Goal: Check status: Check status

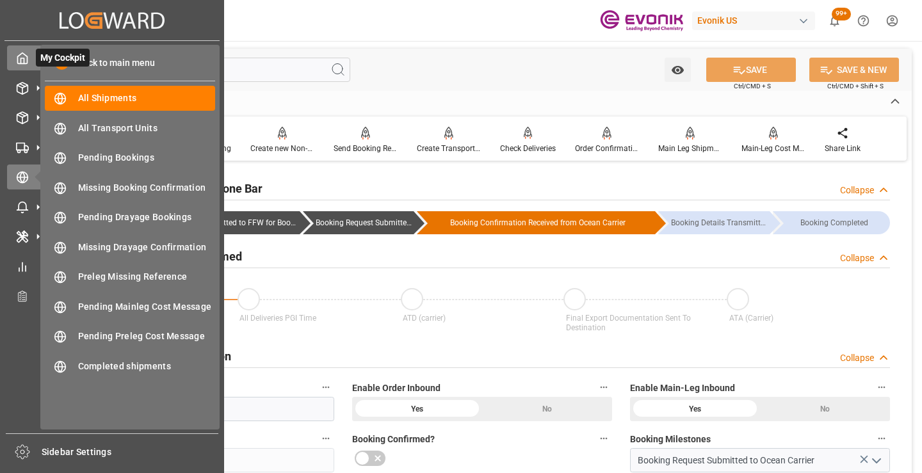
click at [25, 55] on icon at bounding box center [23, 58] width 10 height 11
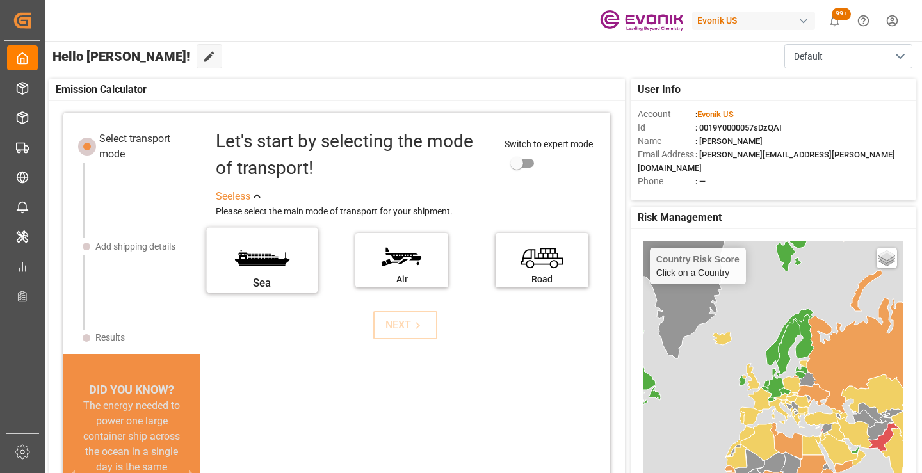
click at [240, 257] on label "Sea" at bounding box center [262, 256] width 96 height 54
click at [0, 0] on input "Sea" at bounding box center [0, 0] width 0 height 0
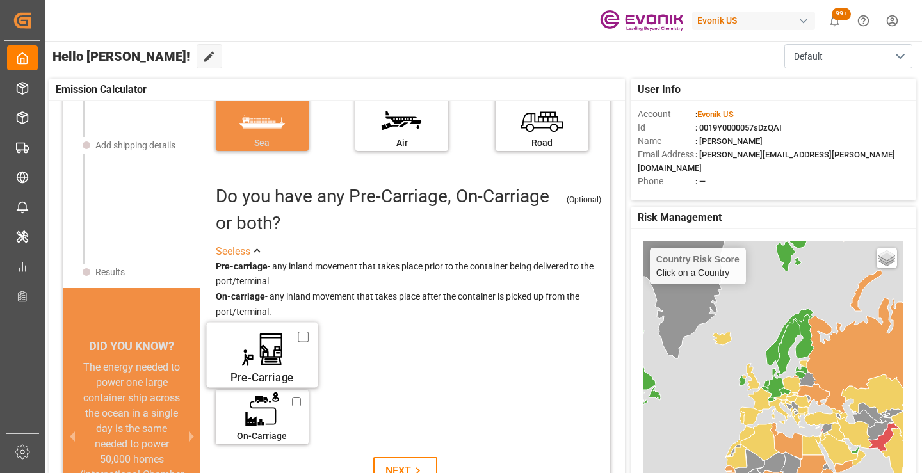
scroll to position [13, 0]
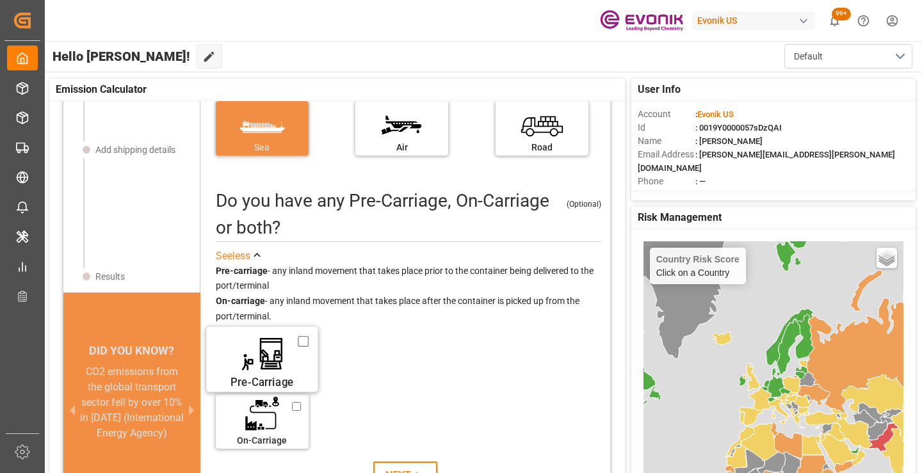
click at [300, 338] on input "Pre-Carriage" at bounding box center [303, 341] width 11 height 14
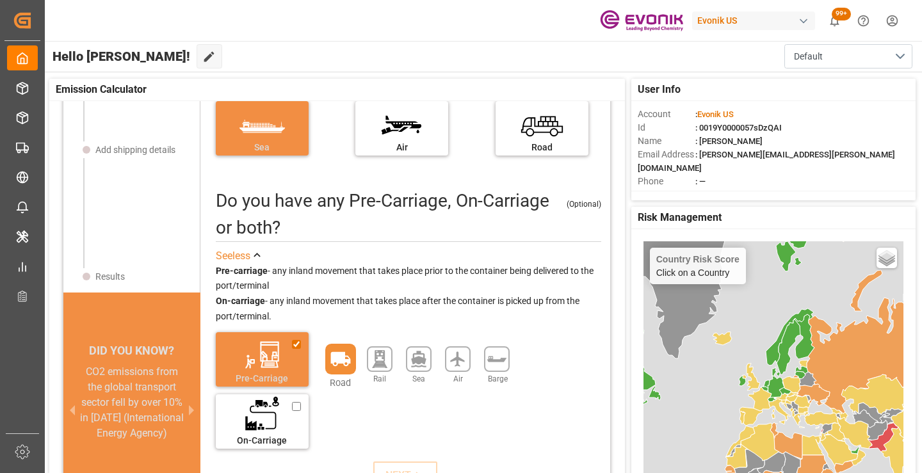
scroll to position [128, 0]
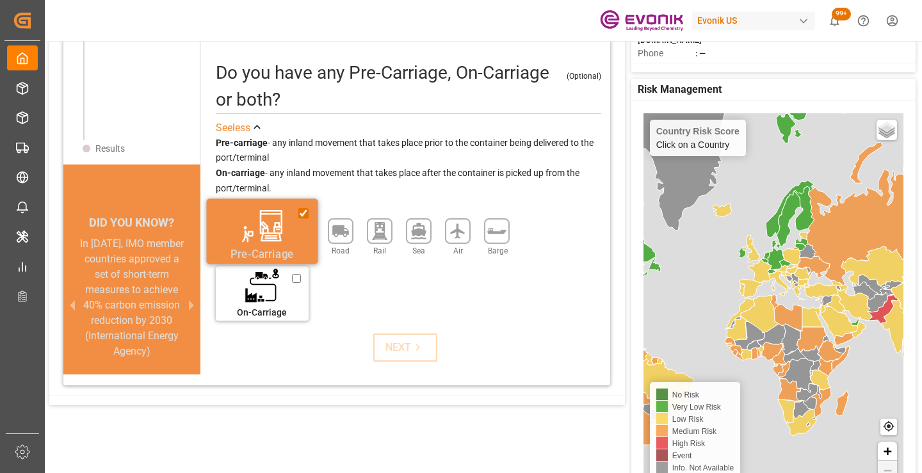
click at [293, 214] on label "Pre-Carriage" at bounding box center [262, 227] width 96 height 54
click at [298, 214] on input "Pre-Carriage" at bounding box center [303, 213] width 11 height 14
checkbox input "false"
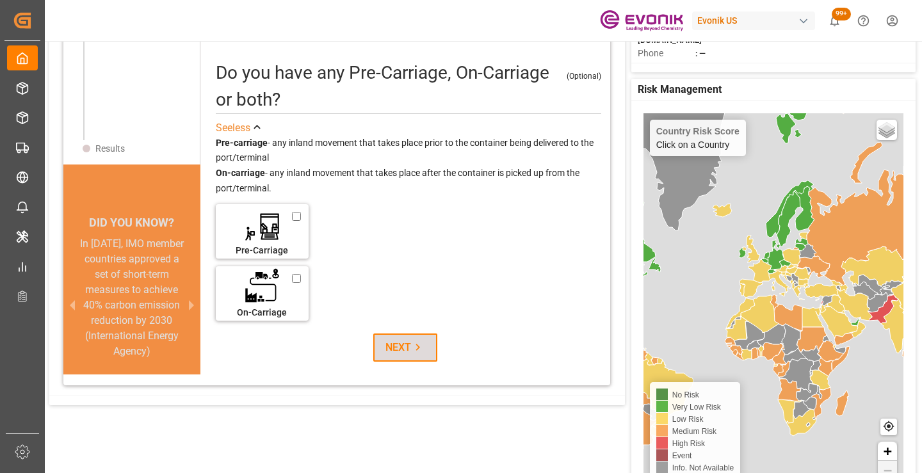
click at [398, 336] on button "NEXT" at bounding box center [405, 348] width 64 height 28
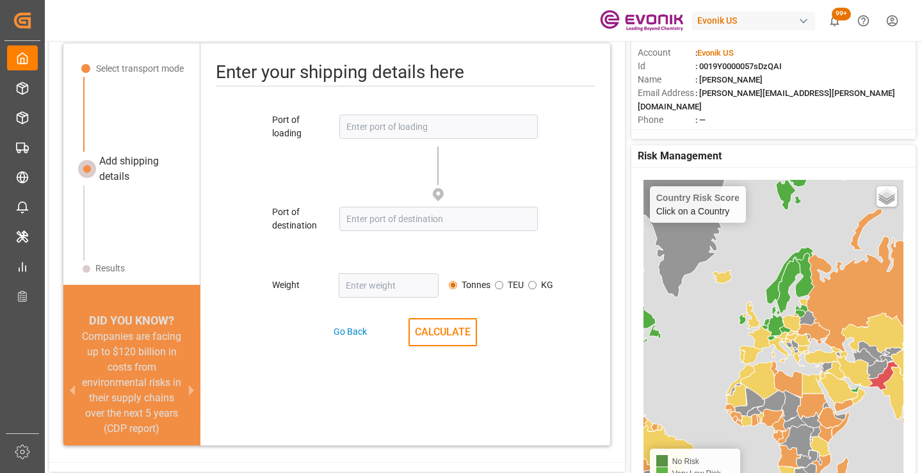
scroll to position [0, 0]
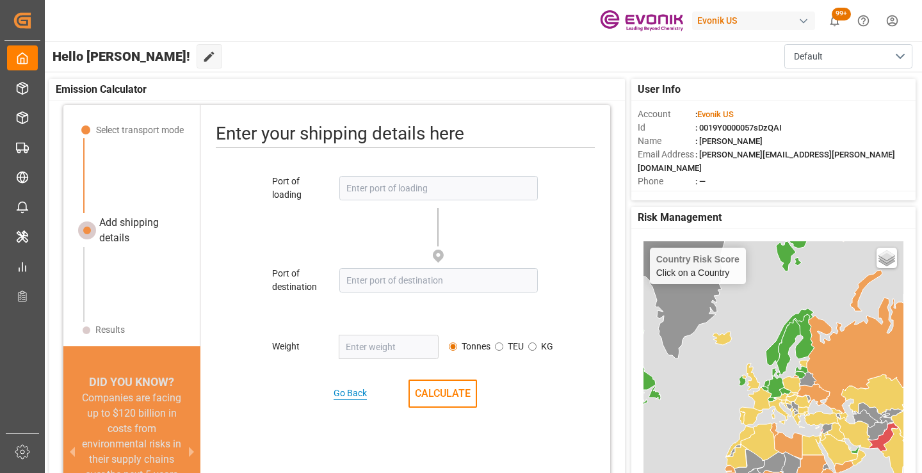
click at [355, 387] on div "Go Back" at bounding box center [350, 393] width 33 height 13
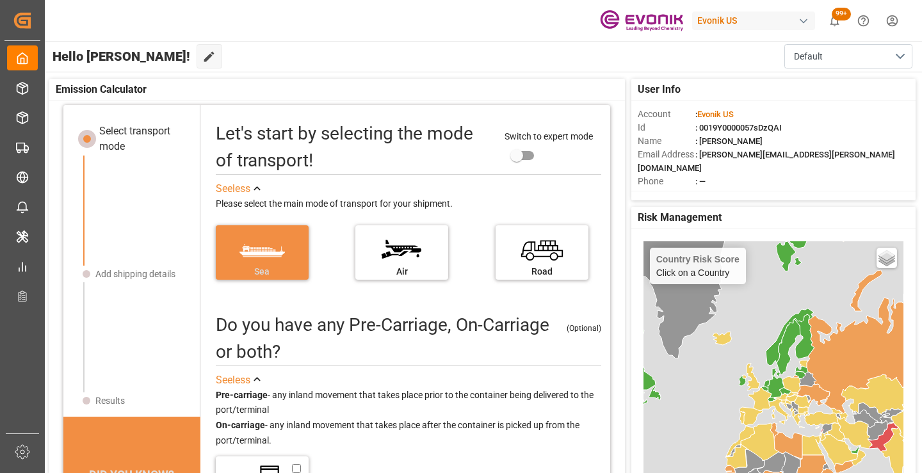
scroll to position [13, 0]
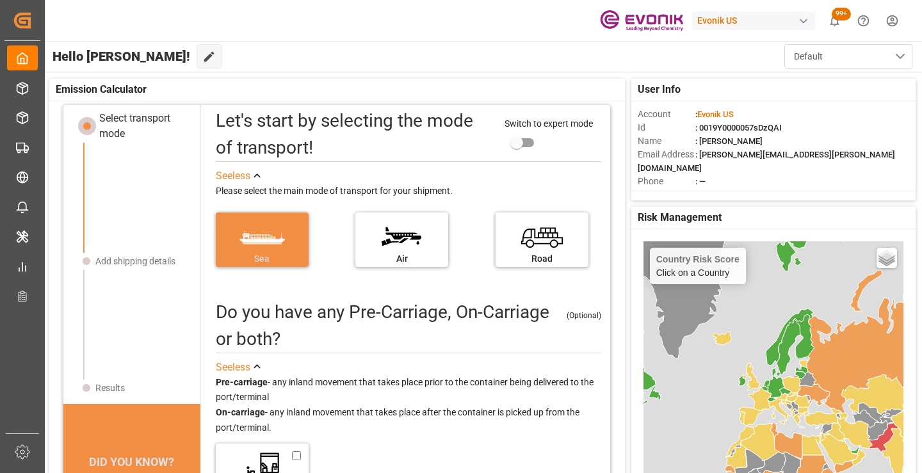
click at [905, 56] on button "Default" at bounding box center [848, 56] width 128 height 24
click at [832, 79] on div "Default" at bounding box center [849, 89] width 108 height 39
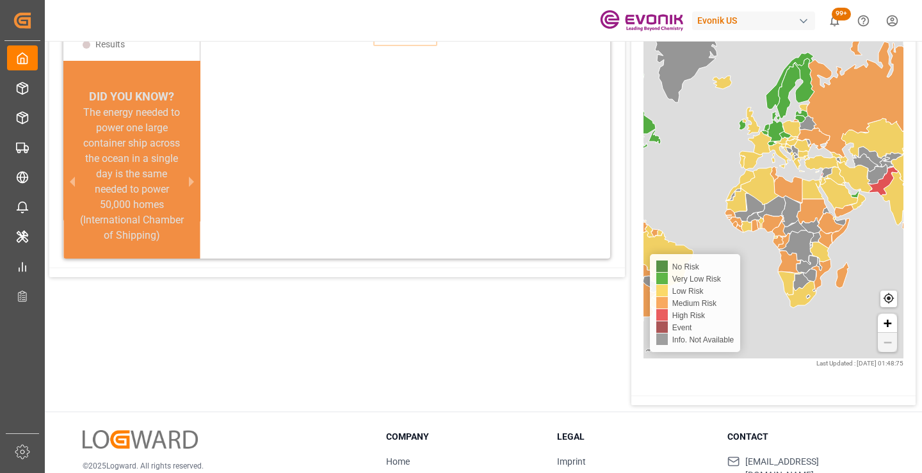
scroll to position [341, 0]
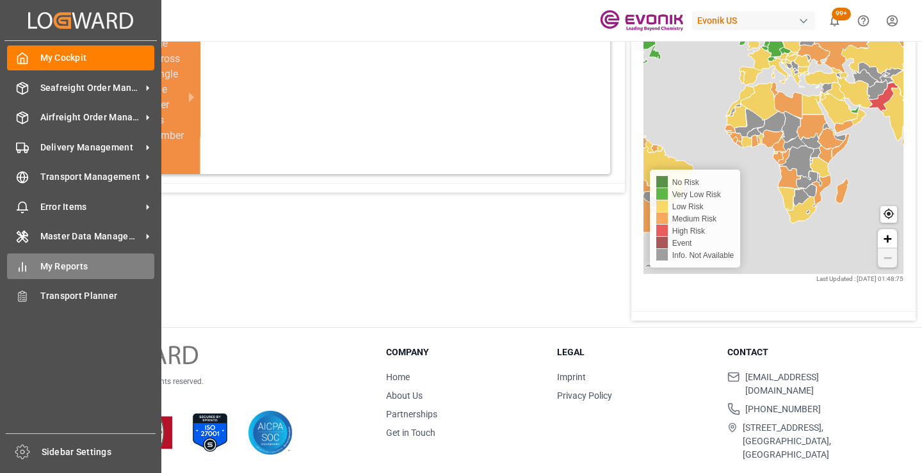
click at [44, 270] on span "My Reports" at bounding box center [97, 266] width 115 height 13
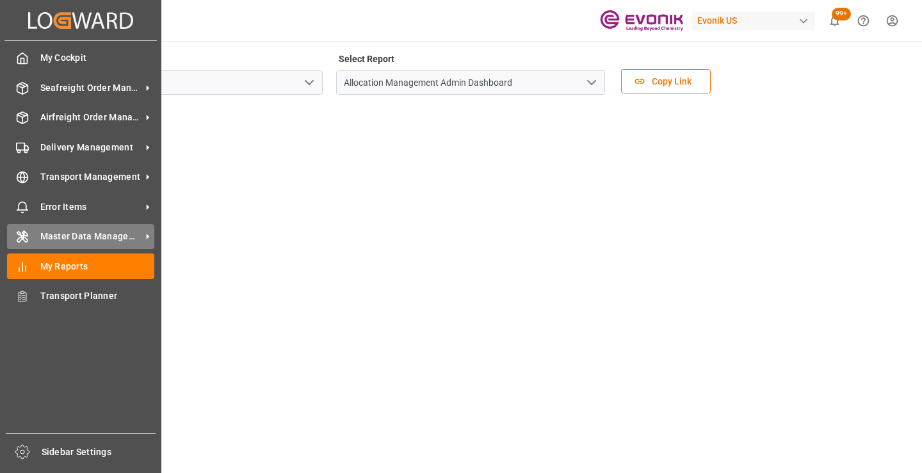
click at [24, 239] on icon at bounding box center [22, 236] width 13 height 13
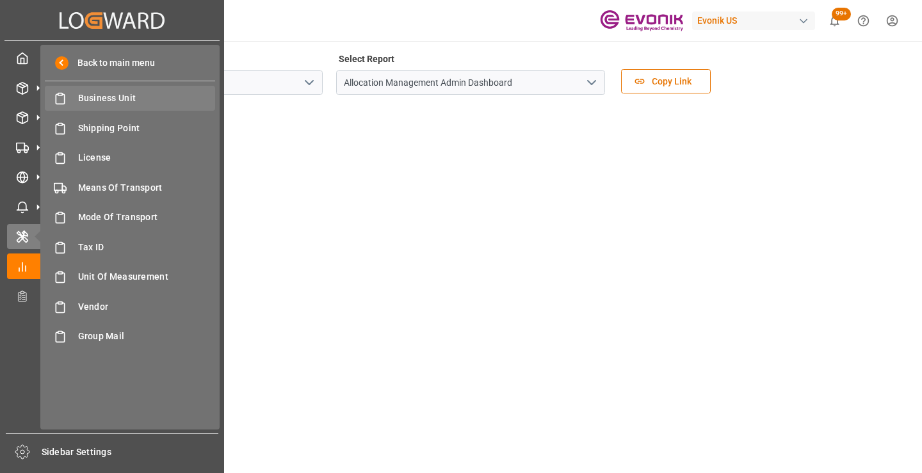
click at [103, 97] on span "Business Unit" at bounding box center [147, 98] width 138 height 13
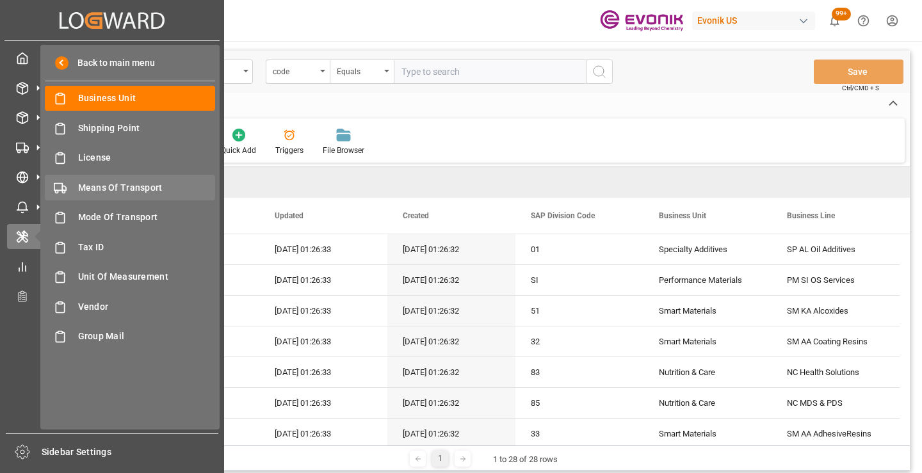
click at [95, 188] on span "Means Of Transport" at bounding box center [147, 187] width 138 height 13
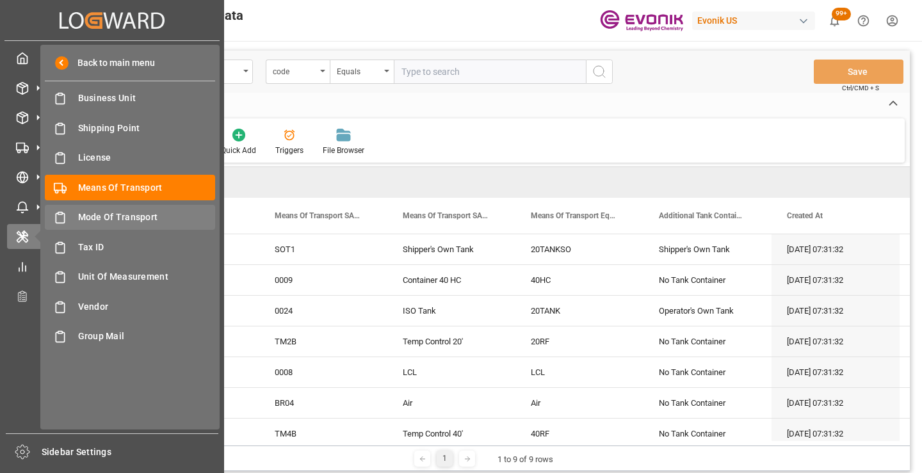
click at [143, 211] on span "Mode Of Transport" at bounding box center [147, 217] width 138 height 13
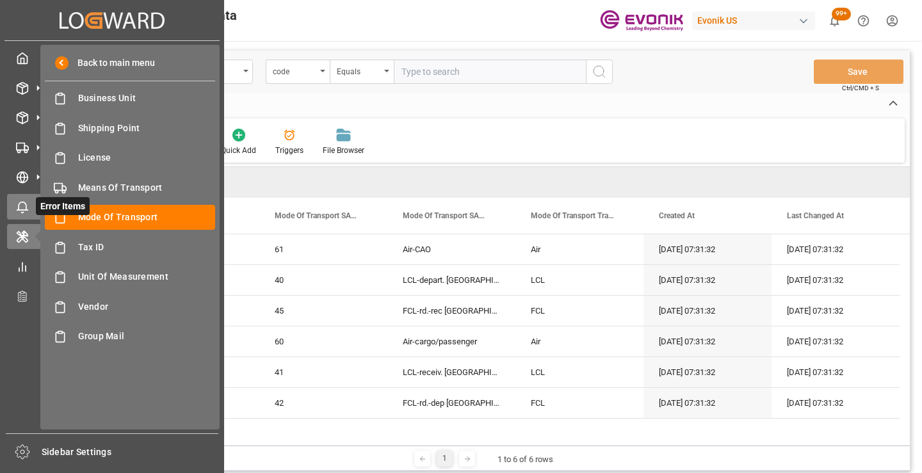
click at [29, 206] on div "Error Items Error Items" at bounding box center [112, 206] width 210 height 25
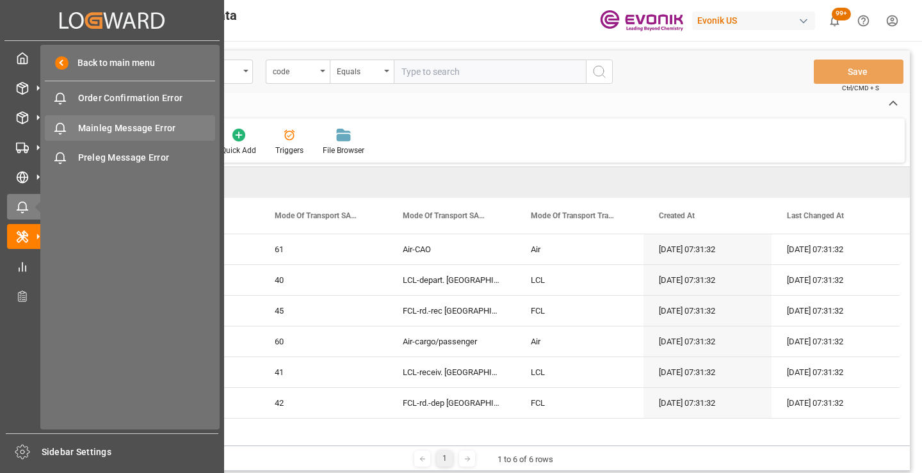
click at [124, 125] on span "Mainleg Message Error" at bounding box center [147, 128] width 138 height 13
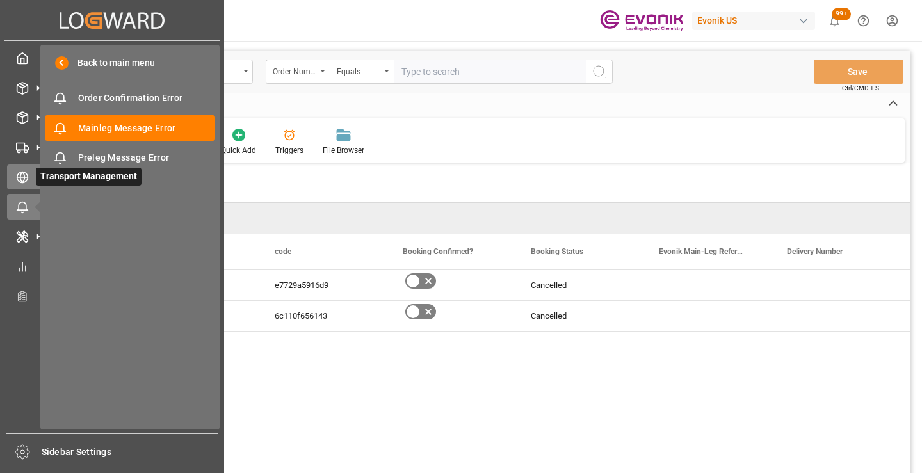
click at [26, 168] on div "Transport Management Transport Management" at bounding box center [112, 177] width 210 height 25
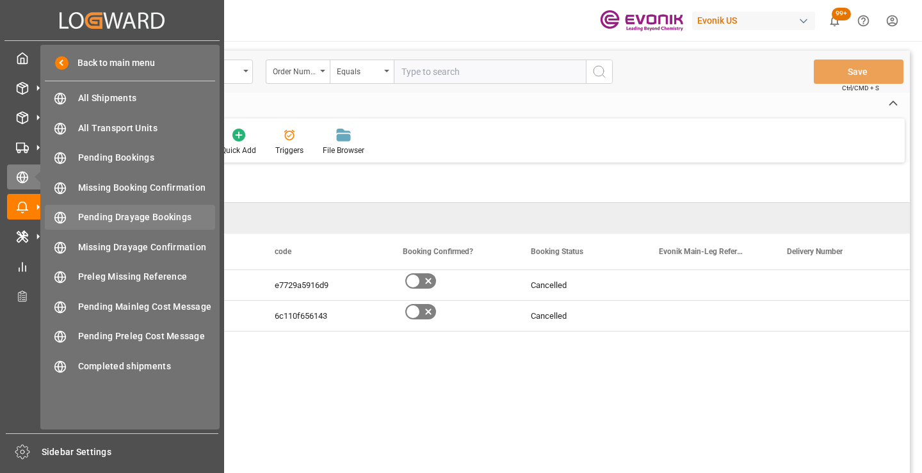
click at [123, 216] on span "Pending Drayage Bookings" at bounding box center [147, 217] width 138 height 13
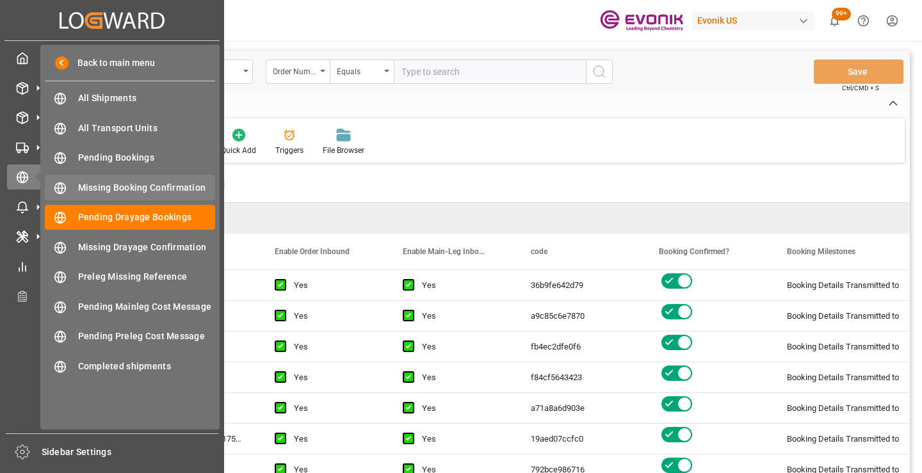
click at [129, 186] on span "Missing Booking Confirmation" at bounding box center [147, 187] width 138 height 13
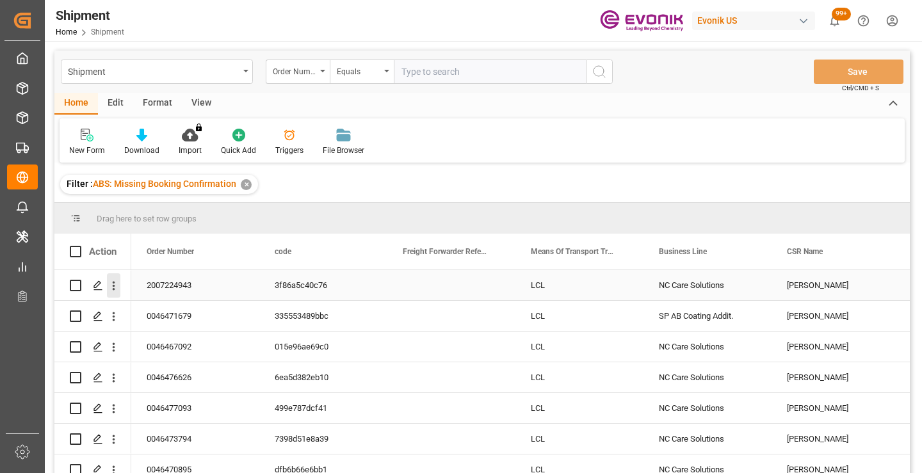
click at [117, 286] on icon "open menu" at bounding box center [113, 285] width 13 height 13
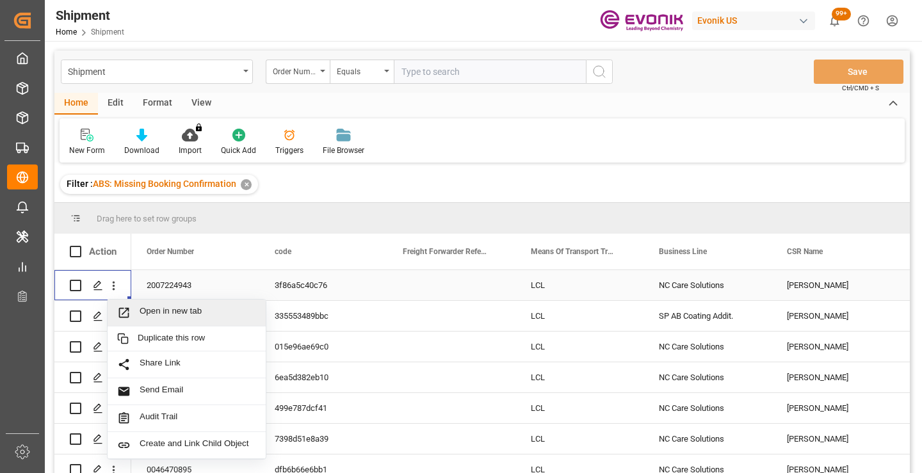
click at [152, 315] on span "Open in new tab" at bounding box center [198, 312] width 117 height 13
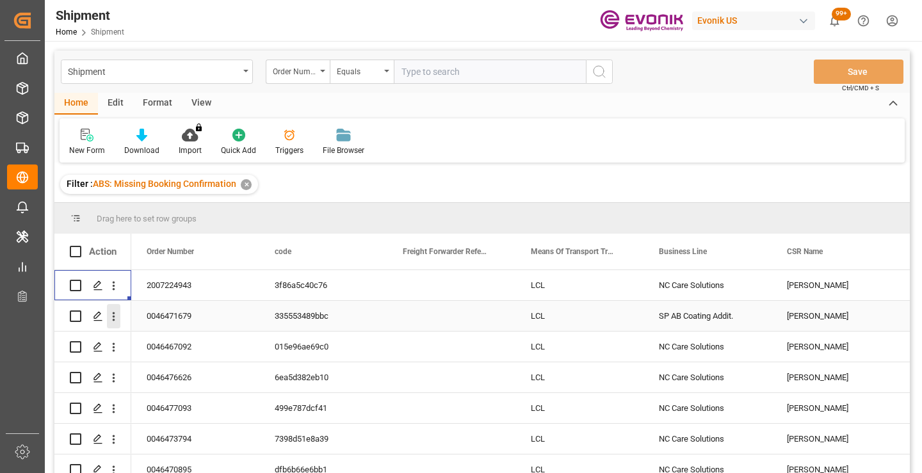
click at [114, 316] on icon "open menu" at bounding box center [114, 316] width 3 height 9
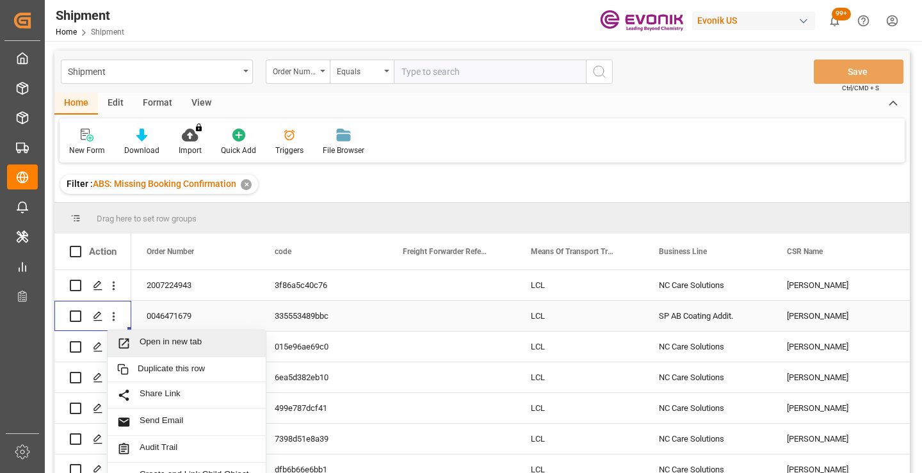
click at [158, 344] on span "Open in new tab" at bounding box center [198, 343] width 117 height 13
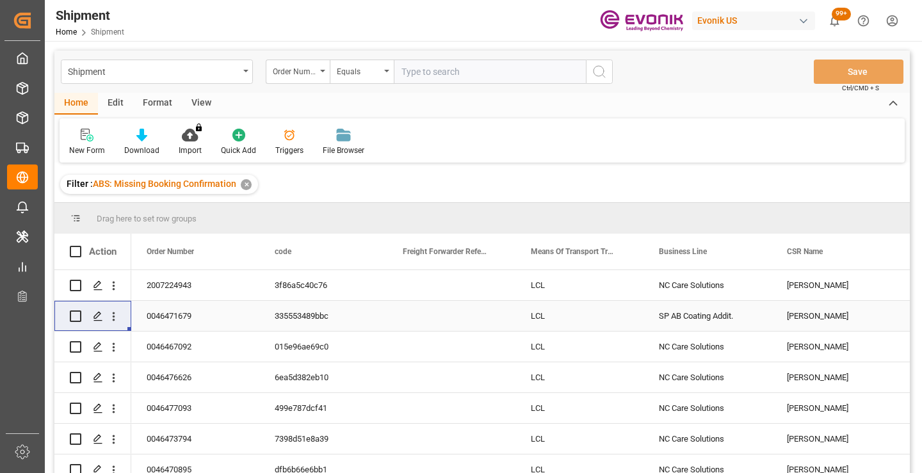
click at [412, 174] on div "Filter : ABS: Missing Booking Confirmation ✕" at bounding box center [481, 184] width 855 height 36
click at [109, 284] on icon "open menu" at bounding box center [113, 285] width 13 height 13
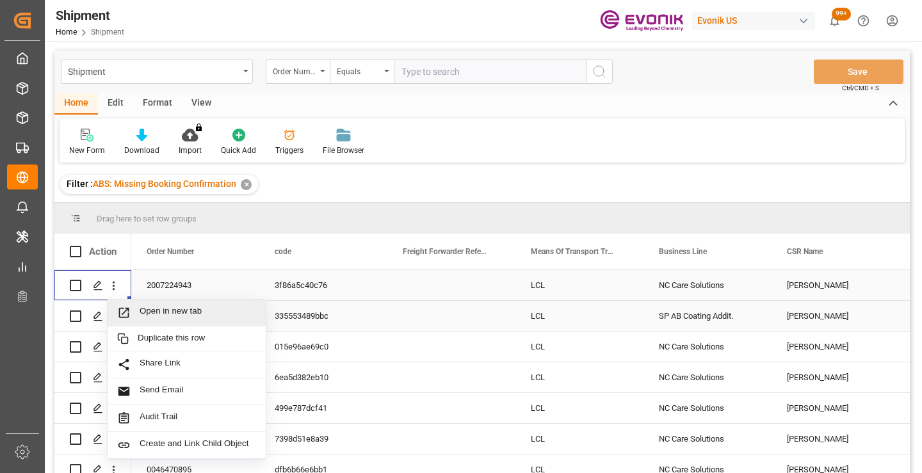
click at [158, 309] on span "Open in new tab" at bounding box center [198, 312] width 117 height 13
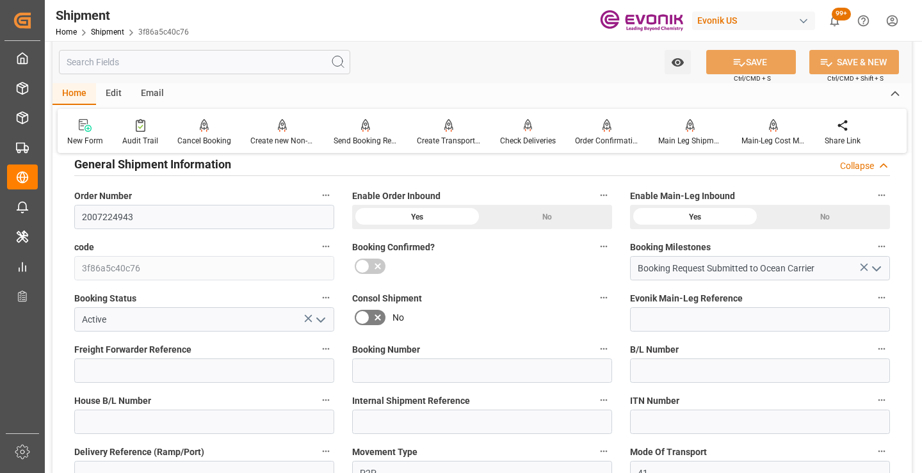
scroll to position [128, 0]
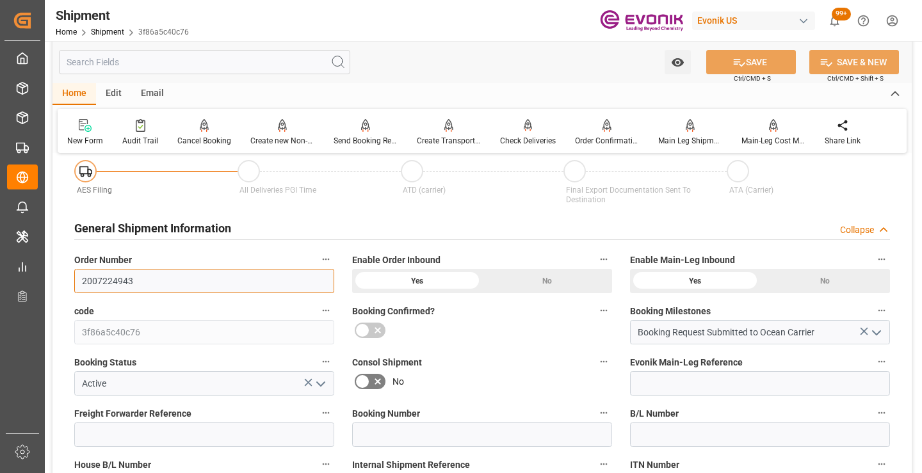
click at [111, 279] on input "2007224943" at bounding box center [204, 281] width 260 height 24
click at [223, 65] on input "text" at bounding box center [204, 62] width 291 height 24
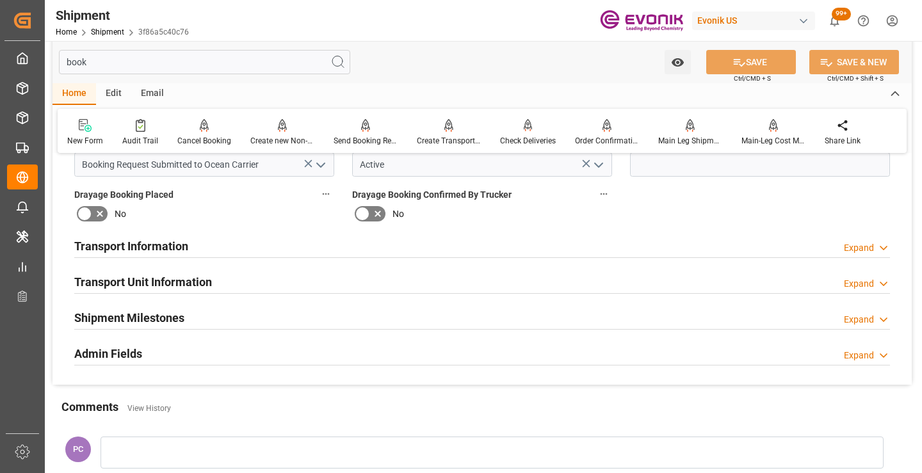
scroll to position [0, 0]
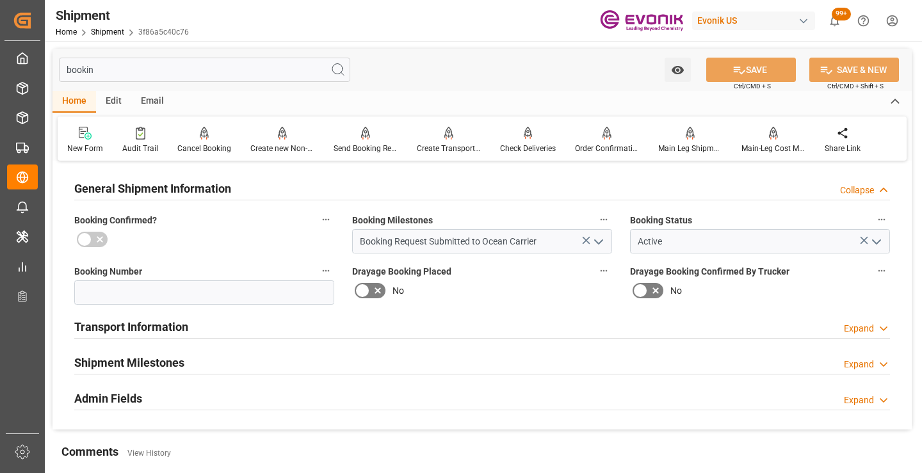
type input "bookin"
click at [164, 368] on h2 "Shipment Milestones" at bounding box center [129, 362] width 110 height 17
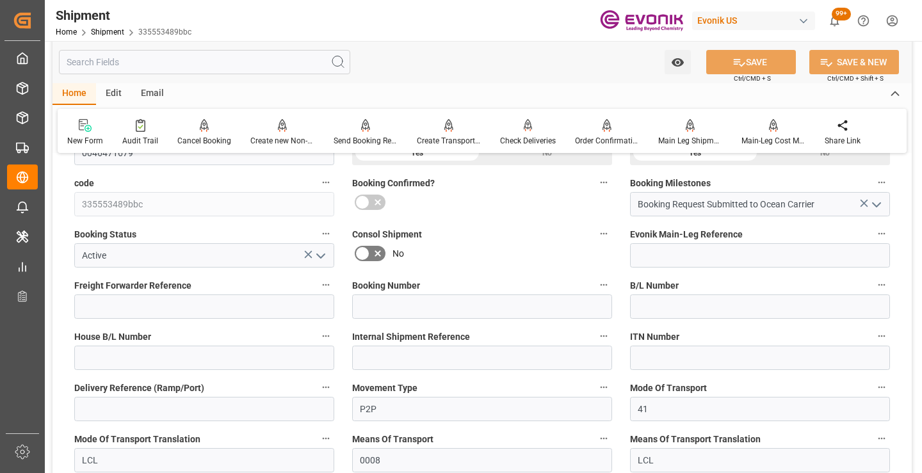
scroll to position [192, 0]
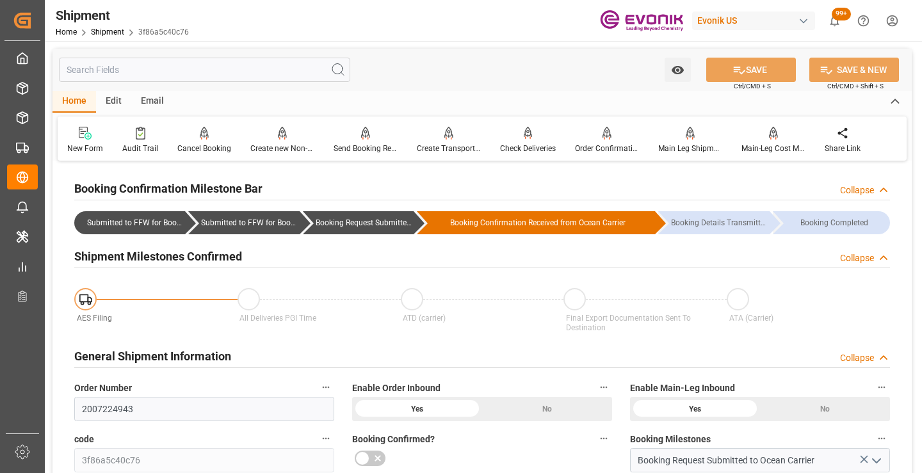
click at [231, 65] on input "text" at bounding box center [204, 70] width 291 height 24
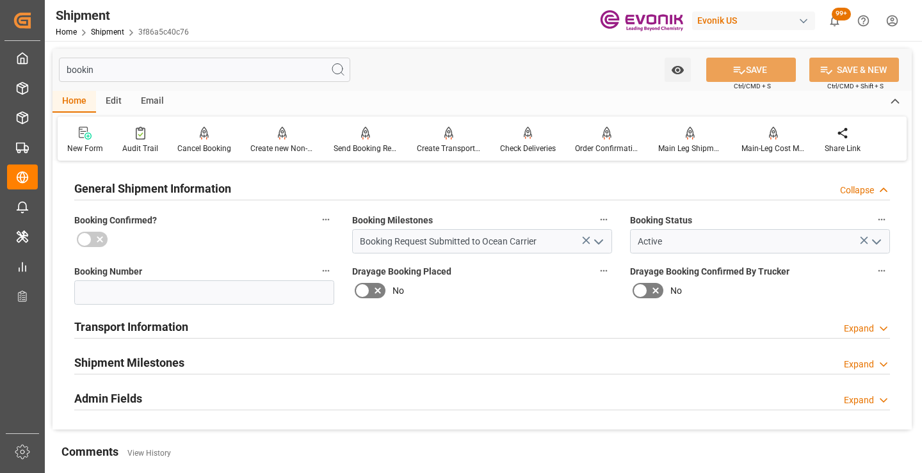
type input "bookin"
click at [186, 366] on div "Shipment Milestones Expand" at bounding box center [482, 362] width 816 height 24
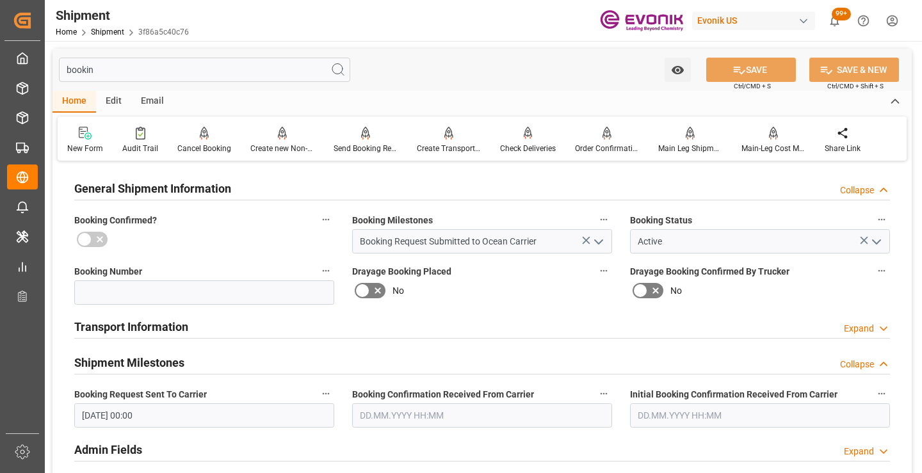
click at [376, 421] on input "text" at bounding box center [482, 415] width 260 height 24
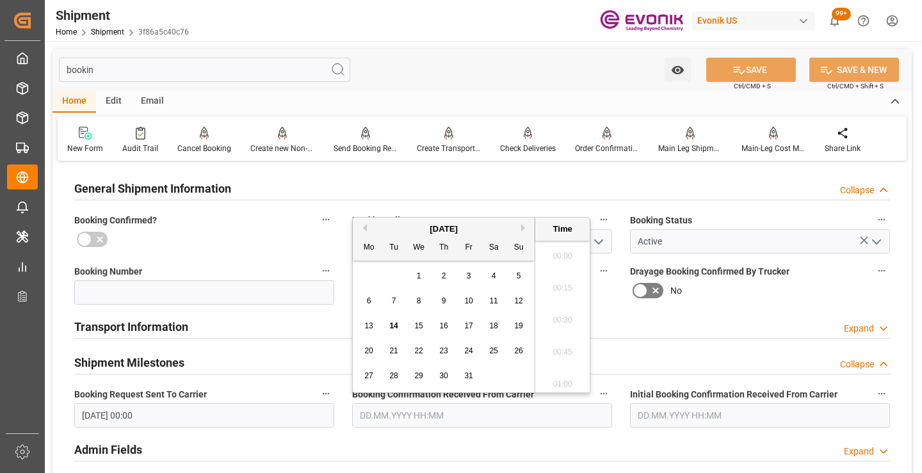
scroll to position [1925, 0]
click at [394, 319] on div "14" at bounding box center [394, 326] width 16 height 15
type input "14.10.2025 00:00"
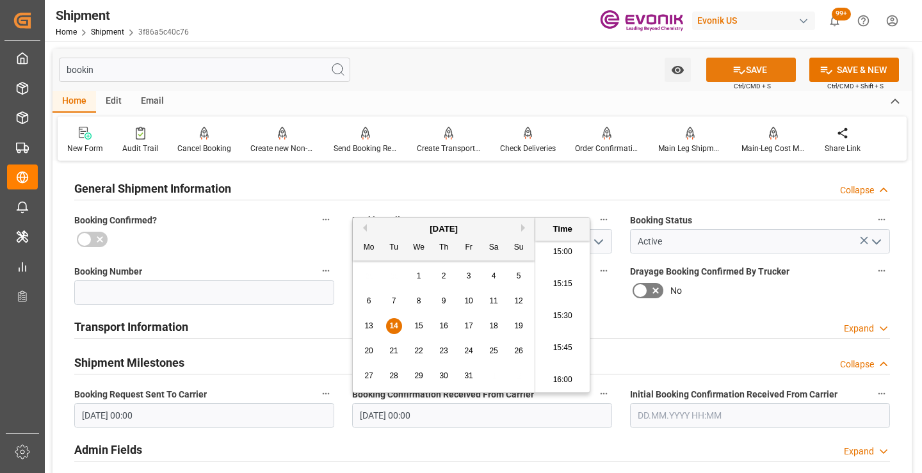
click at [727, 69] on button "SAVE" at bounding box center [751, 70] width 90 height 24
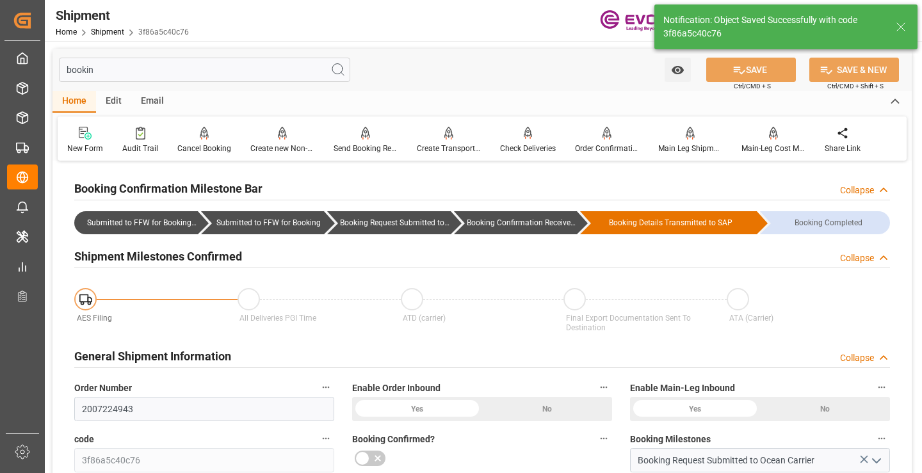
type input "Booking Confirmation Received from Ocean Carrier"
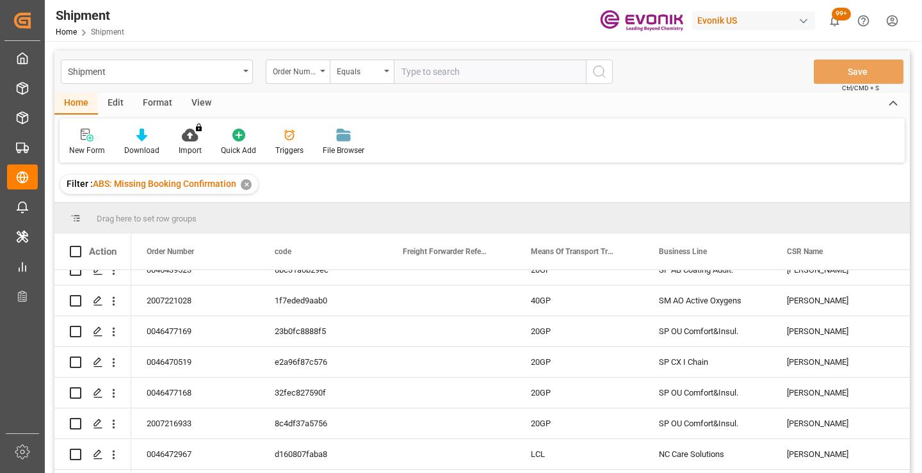
scroll to position [512, 0]
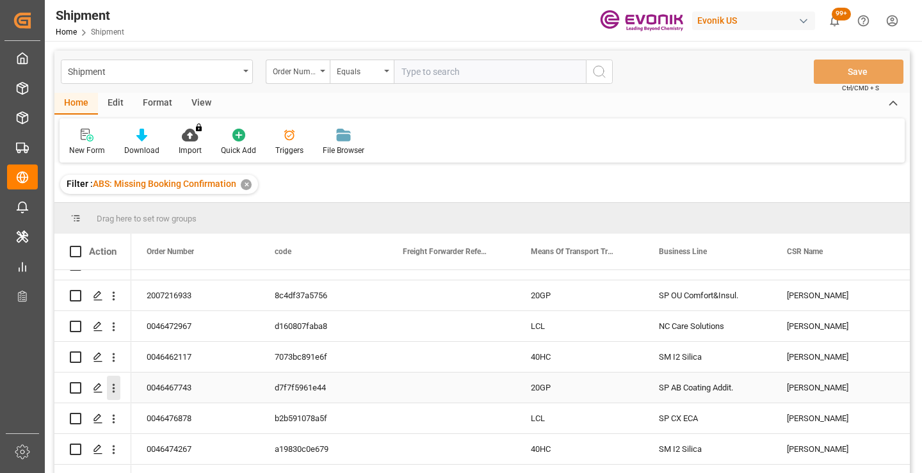
click at [112, 387] on icon "open menu" at bounding box center [113, 388] width 13 height 13
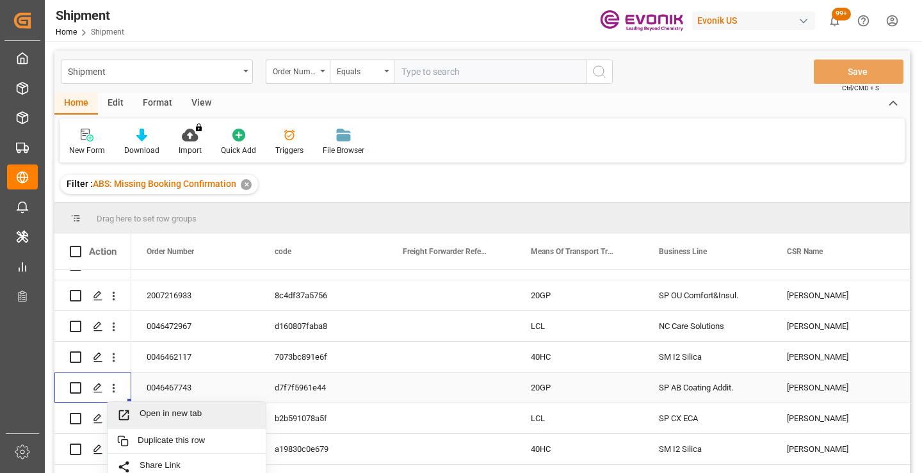
click at [178, 410] on span "Open in new tab" at bounding box center [198, 414] width 117 height 13
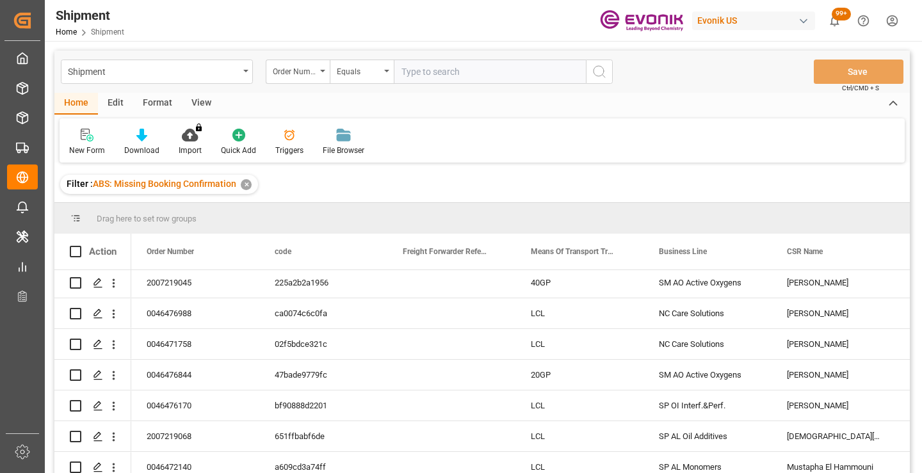
scroll to position [896, 0]
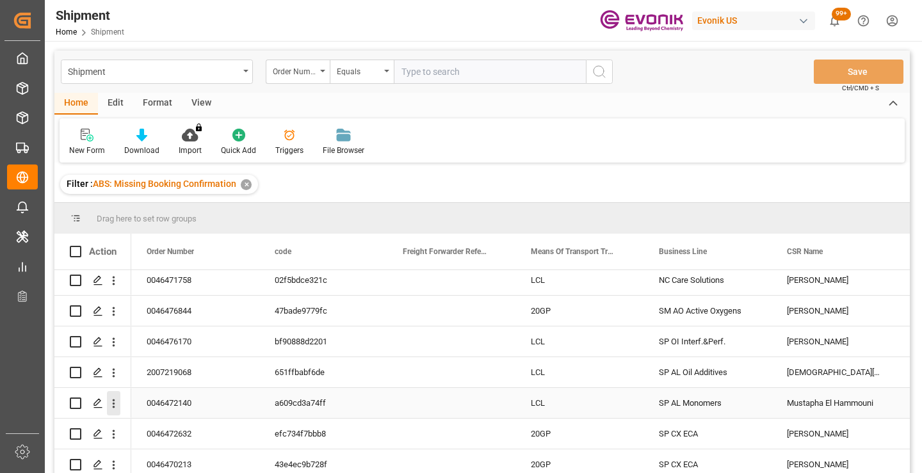
click at [115, 403] on icon "open menu" at bounding box center [113, 403] width 13 height 13
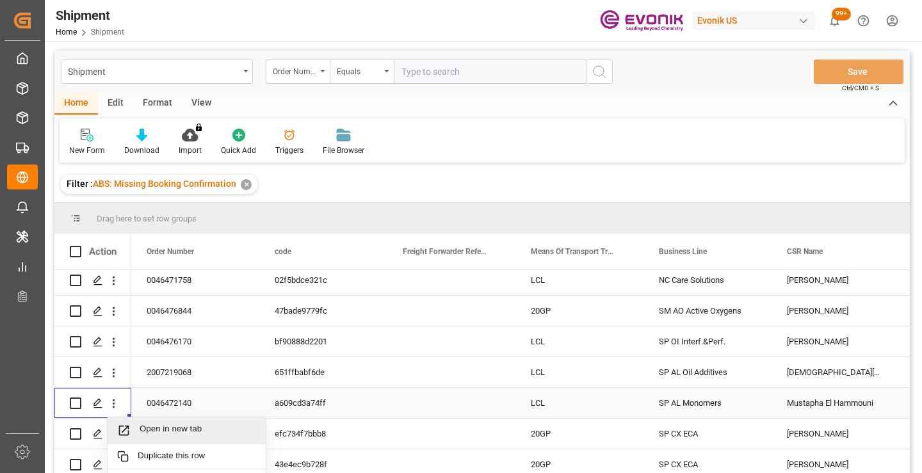
click at [193, 423] on div "Open in new tab" at bounding box center [187, 430] width 158 height 27
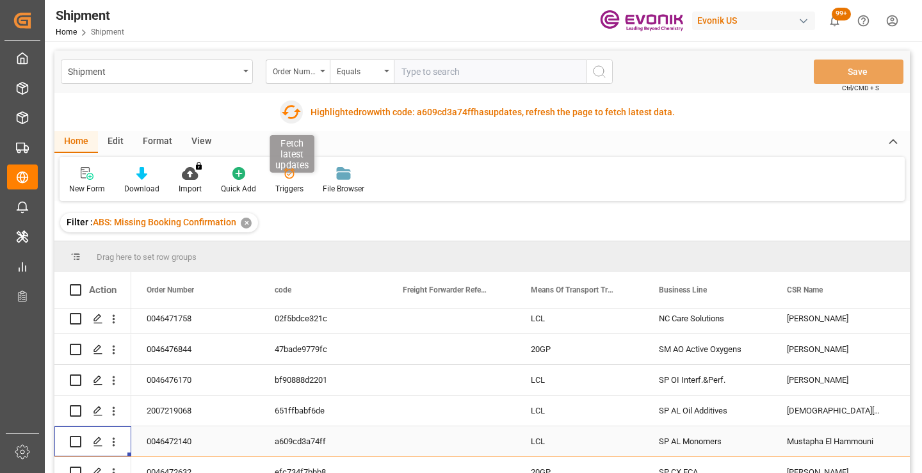
click at [289, 116] on icon "button" at bounding box center [290, 112] width 20 height 20
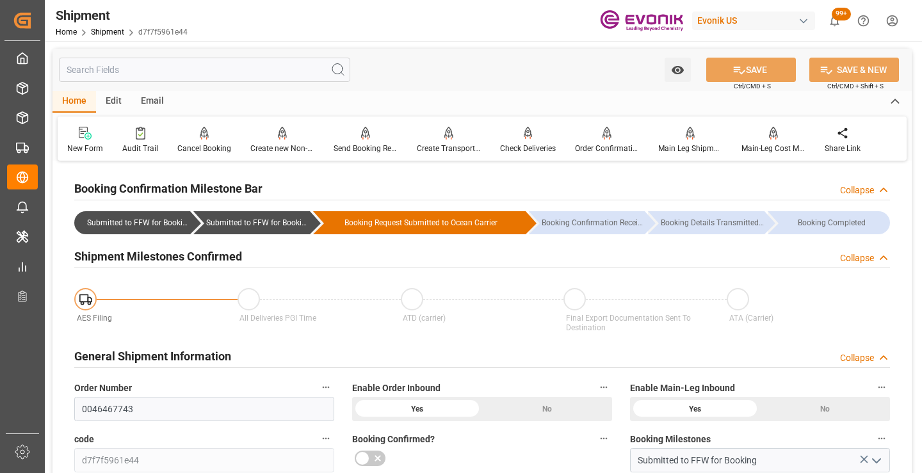
scroll to position [192, 0]
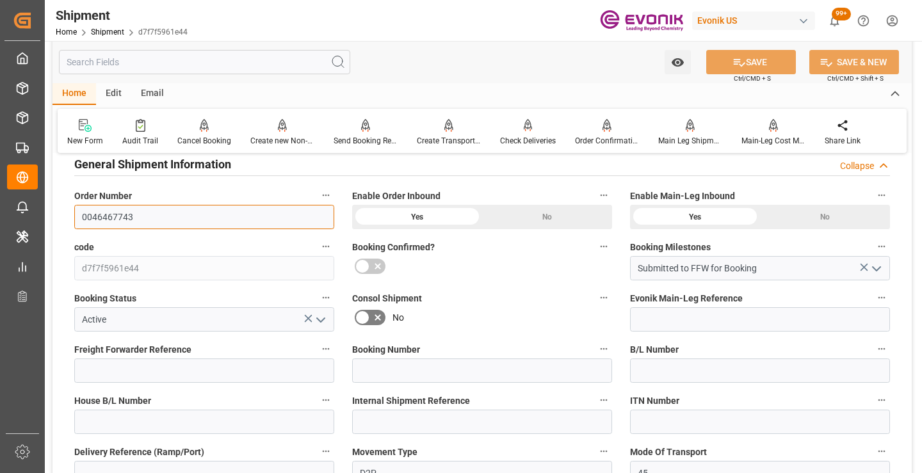
click at [106, 216] on input "0046467743" at bounding box center [204, 217] width 260 height 24
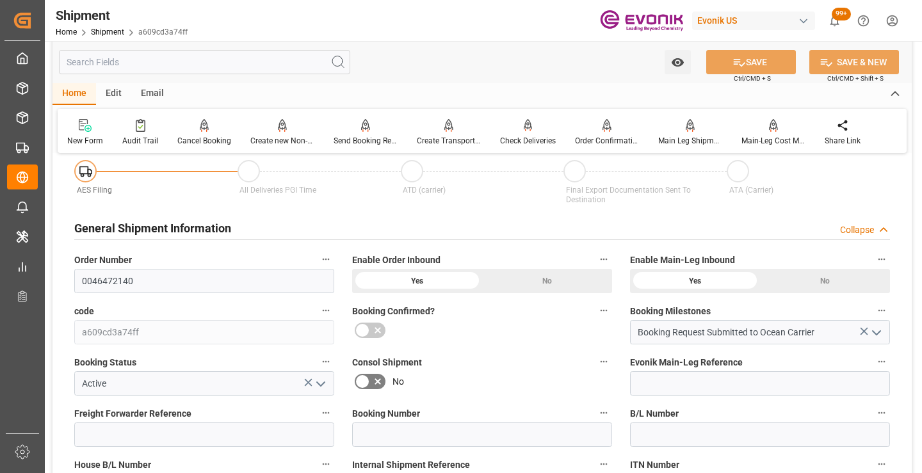
scroll to position [192, 0]
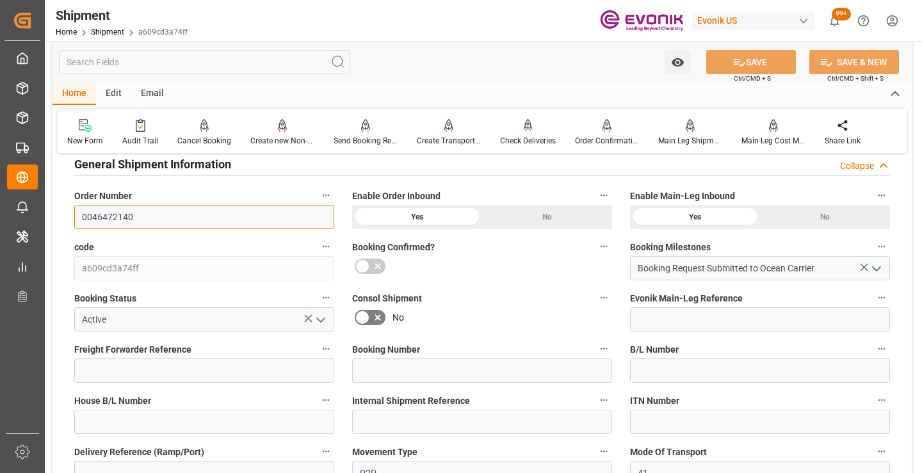
click at [104, 216] on input "0046472140" at bounding box center [204, 217] width 260 height 24
click at [259, 66] on input "text" at bounding box center [204, 62] width 291 height 24
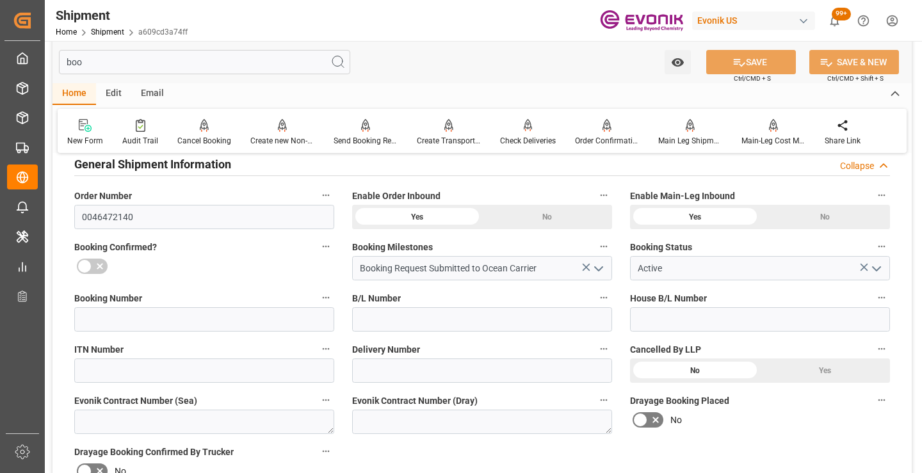
scroll to position [26, 0]
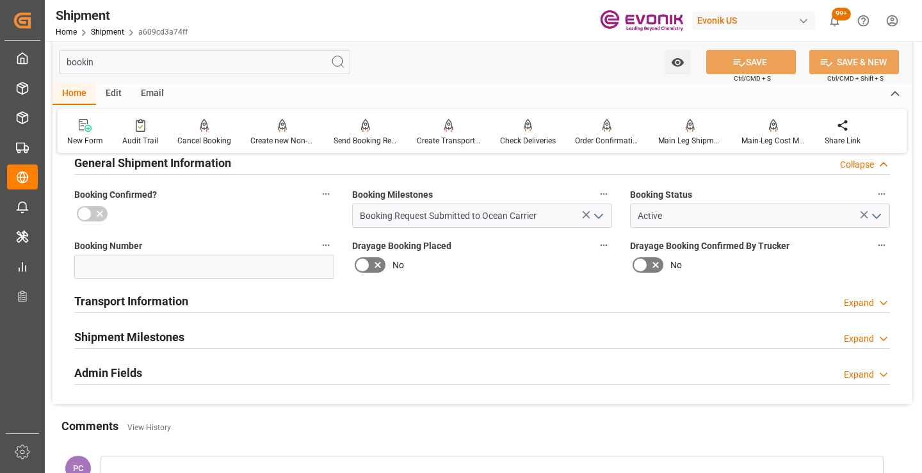
type input "bookin"
click at [217, 342] on div "Shipment Milestones Expand" at bounding box center [482, 336] width 816 height 24
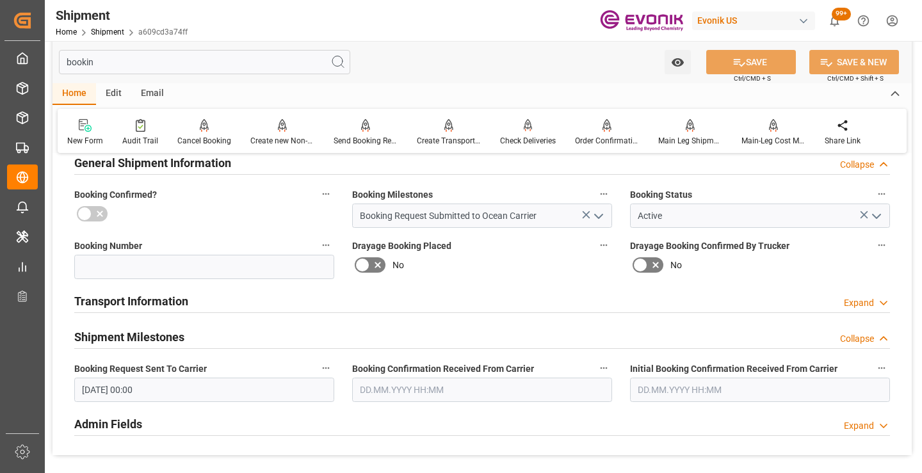
click at [401, 374] on span "Booking Confirmation Received From Carrier" at bounding box center [443, 368] width 182 height 13
click at [595, 374] on button "Booking Confirmation Received From Carrier" at bounding box center [603, 368] width 17 height 17
click at [401, 388] on div at bounding box center [461, 236] width 922 height 473
click at [412, 388] on input "text" at bounding box center [482, 390] width 260 height 24
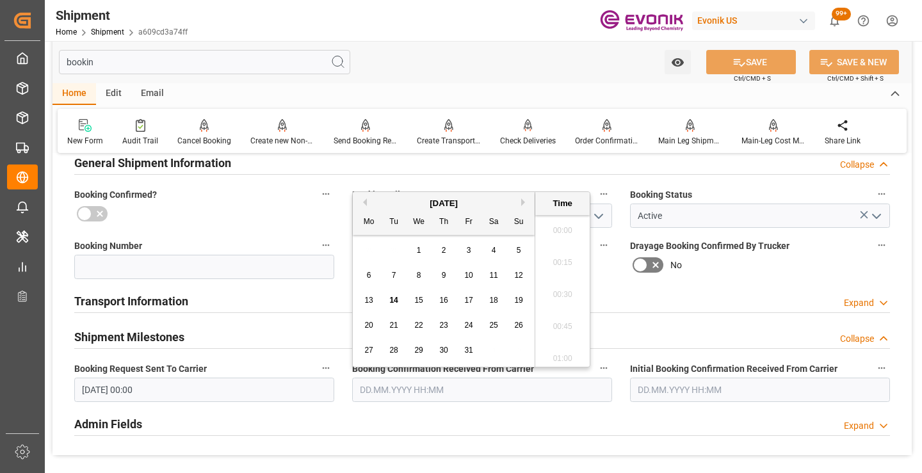
scroll to position [1925, 0]
click at [419, 279] on span "8" at bounding box center [419, 275] width 4 height 9
type input "08.10.2025 00:00"
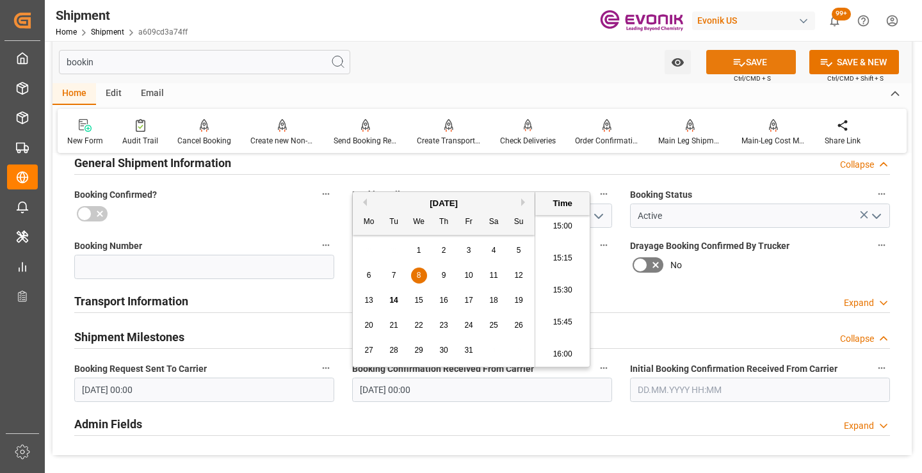
click at [743, 63] on icon at bounding box center [738, 62] width 13 height 13
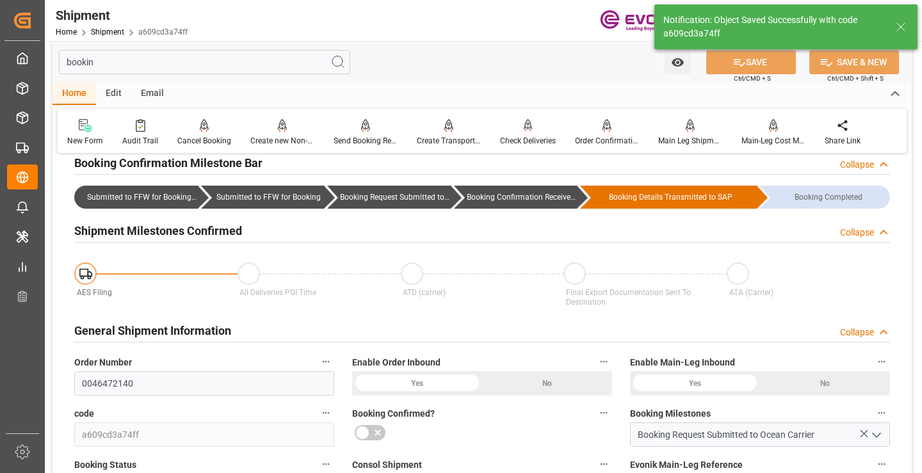
type input "Booking Confirmation Received from Ocean Carrier"
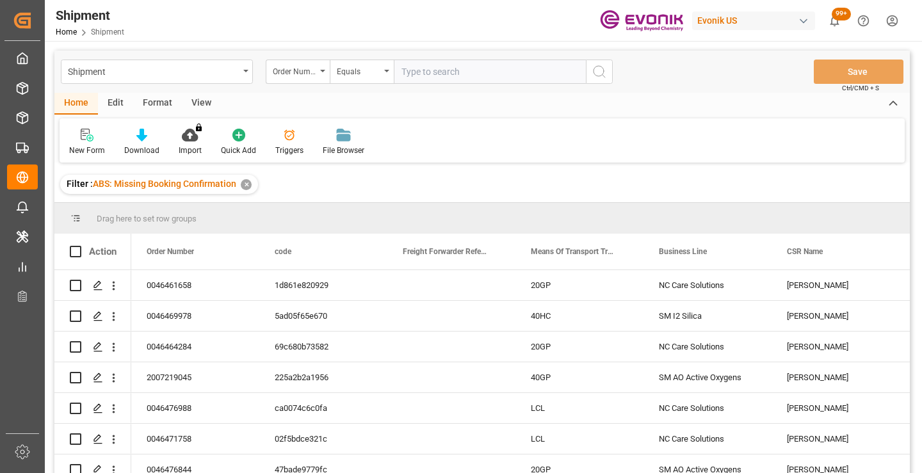
scroll to position [1027, 0]
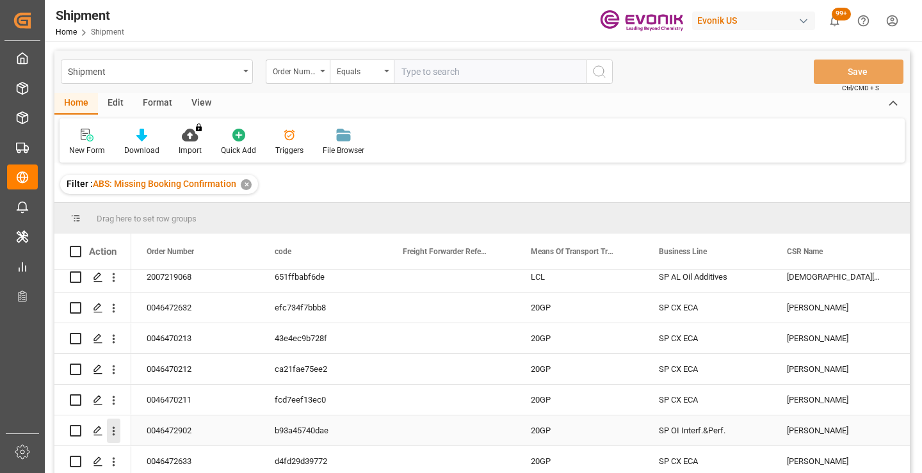
click at [112, 427] on icon "open menu" at bounding box center [113, 430] width 13 height 13
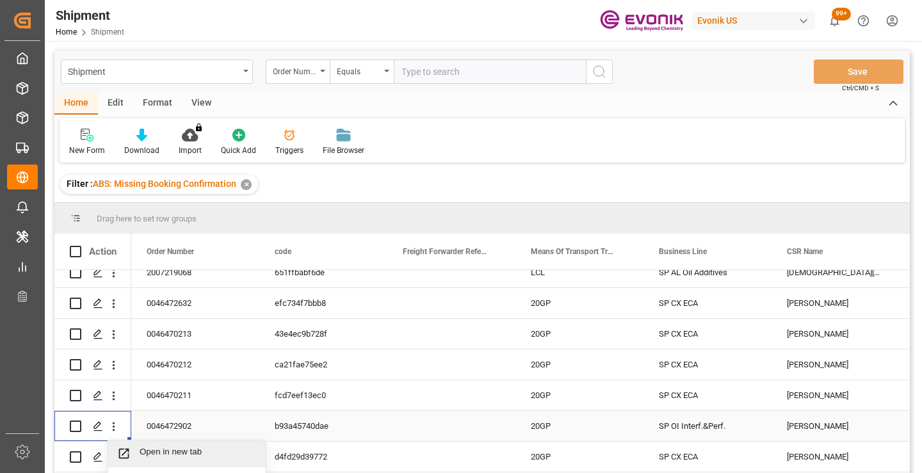
click at [179, 448] on span "Open in new tab" at bounding box center [198, 453] width 117 height 13
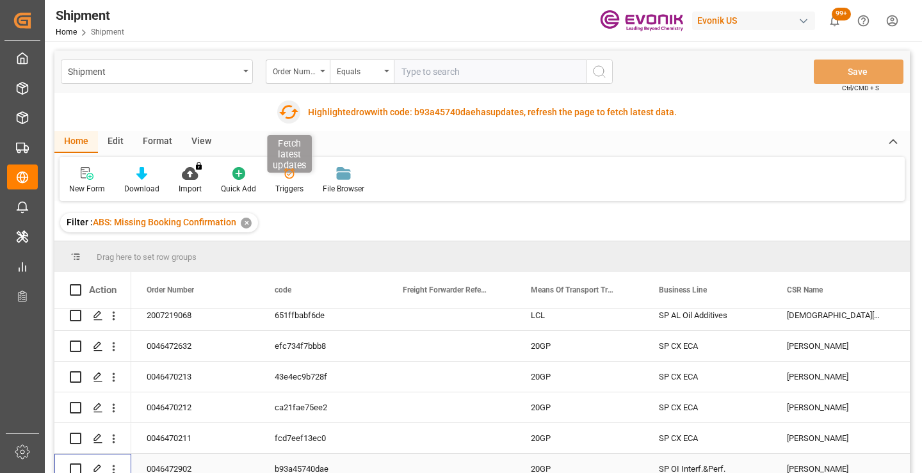
click at [285, 113] on icon "button" at bounding box center [289, 112] width 20 height 20
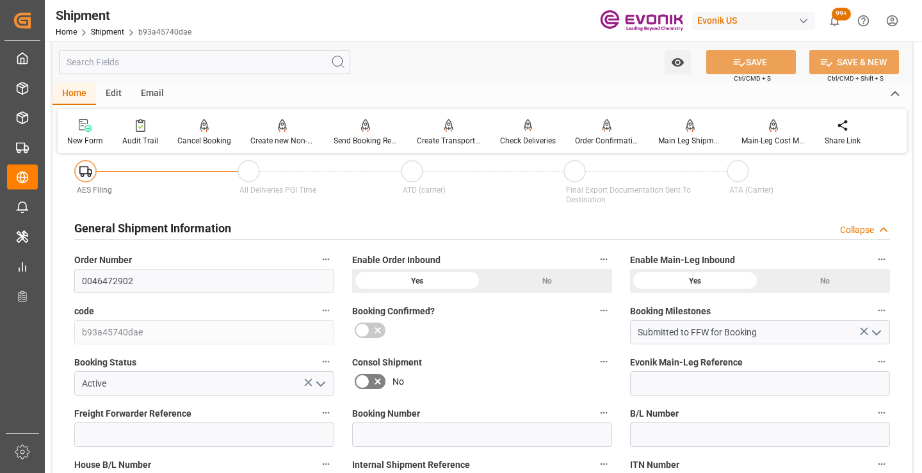
scroll to position [192, 0]
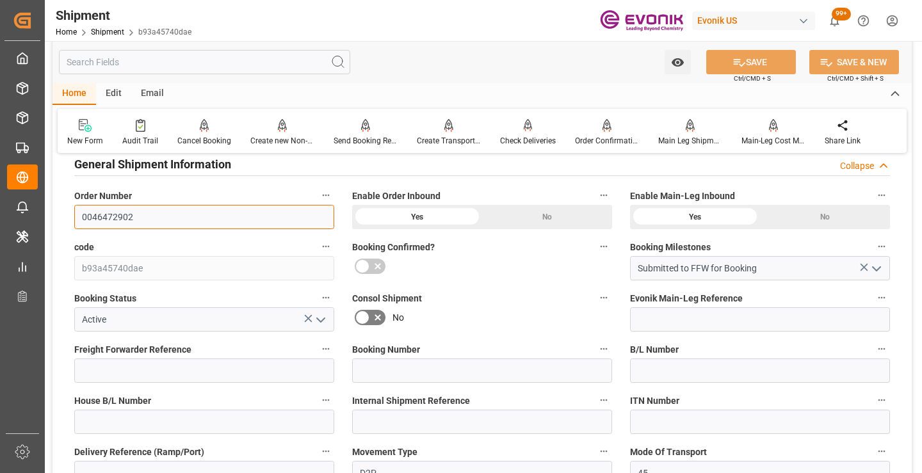
click at [115, 216] on input "0046472902" at bounding box center [204, 217] width 260 height 24
click at [259, 65] on input "text" at bounding box center [204, 62] width 291 height 24
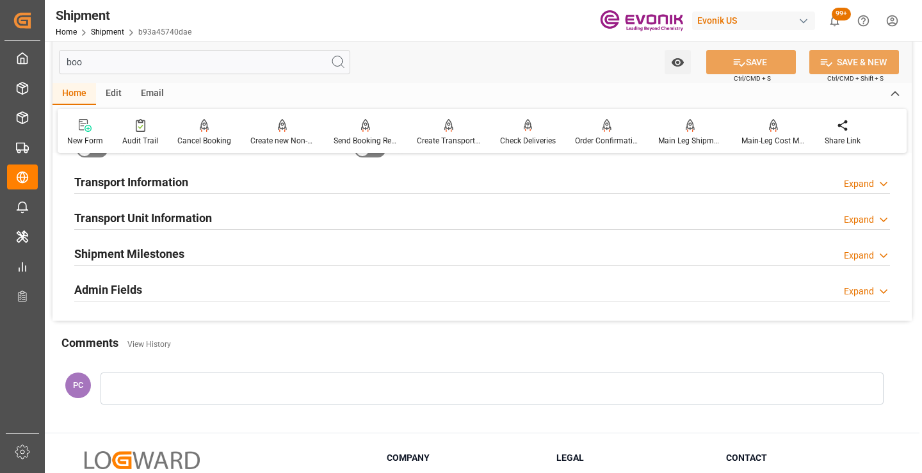
scroll to position [26, 0]
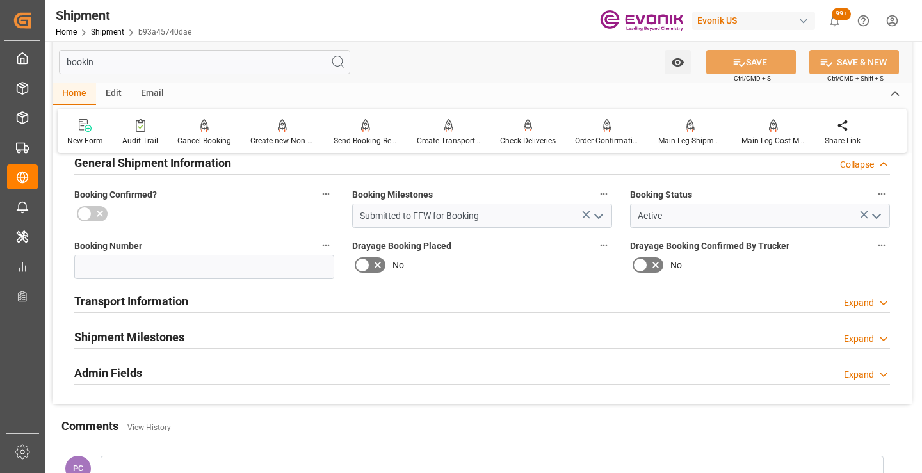
type input "bookin"
click at [187, 336] on div "Shipment Milestones Expand" at bounding box center [482, 336] width 816 height 24
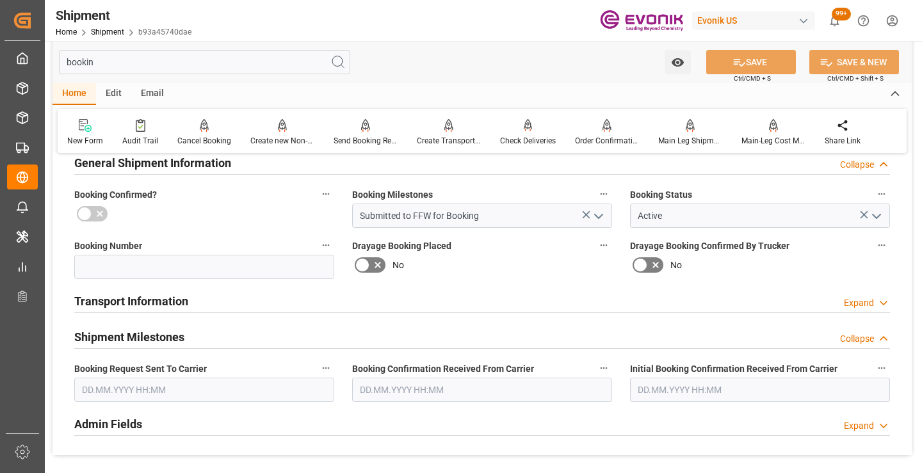
click at [193, 384] on input "text" at bounding box center [204, 390] width 260 height 24
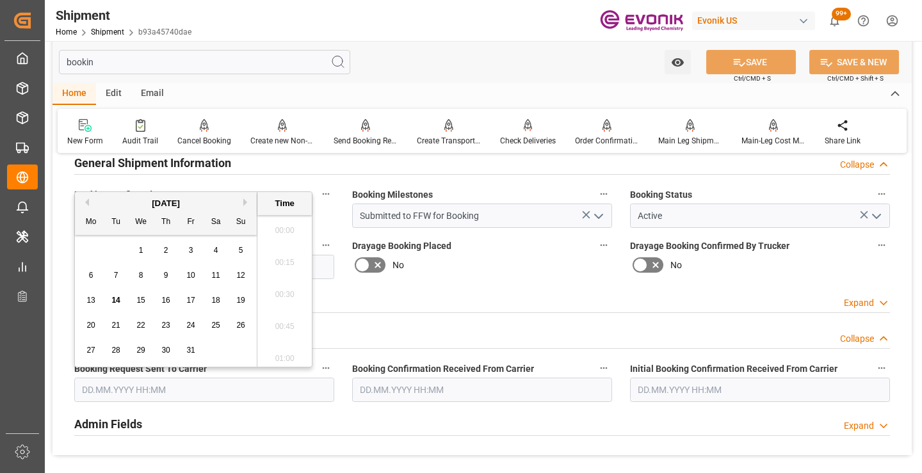
scroll to position [1925, 0]
click at [89, 278] on span "6" at bounding box center [91, 275] width 4 height 9
type input "[DATE] 00:00"
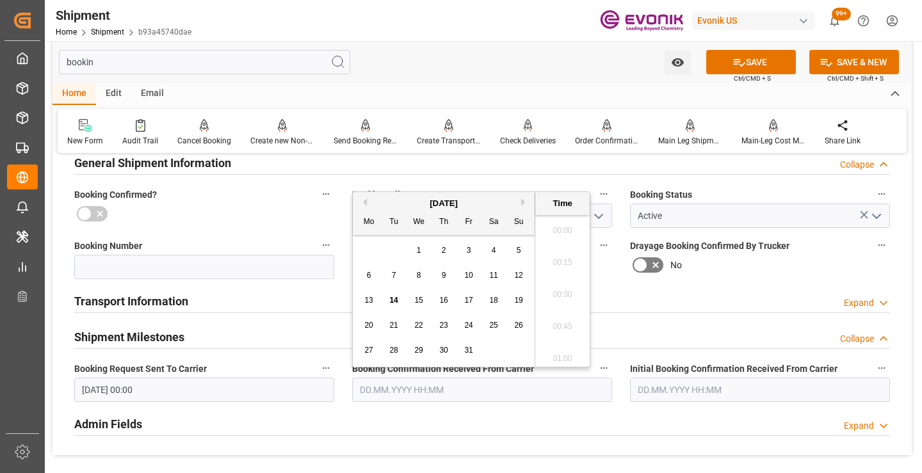
click at [465, 394] on input "text" at bounding box center [482, 390] width 260 height 24
click at [373, 277] on div "6" at bounding box center [369, 275] width 16 height 15
type input "06.10.2025 00:00"
click at [761, 55] on button "SAVE" at bounding box center [751, 62] width 90 height 24
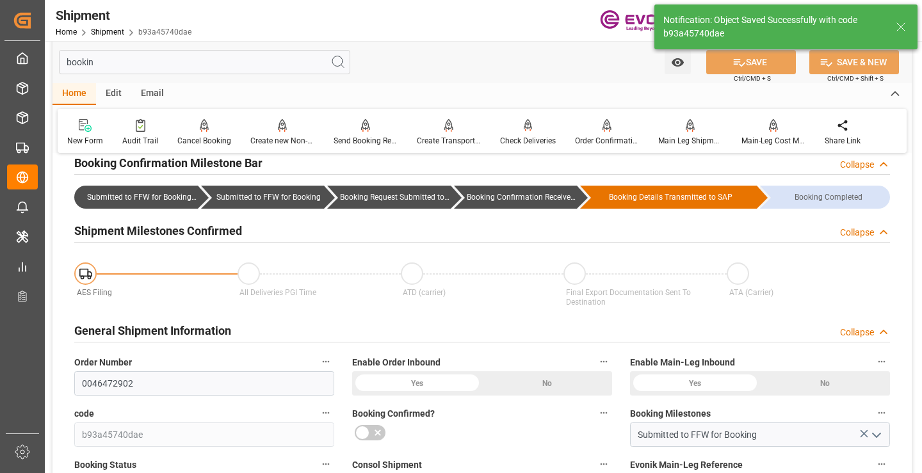
type input "Booking Confirmation Received from Ocean Carrier"
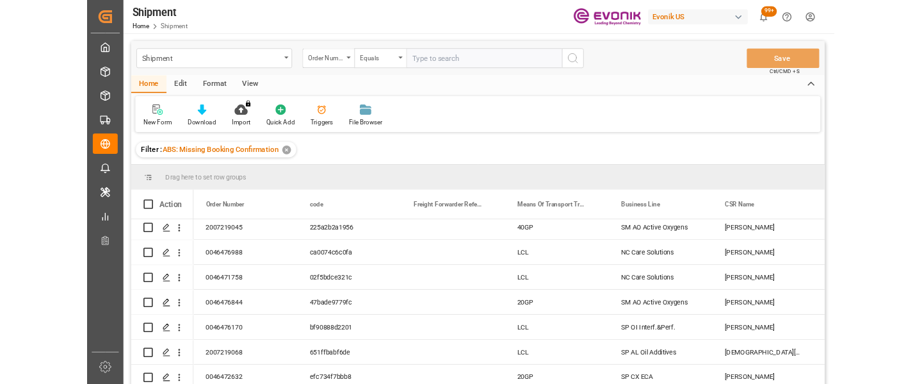
scroll to position [1027, 0]
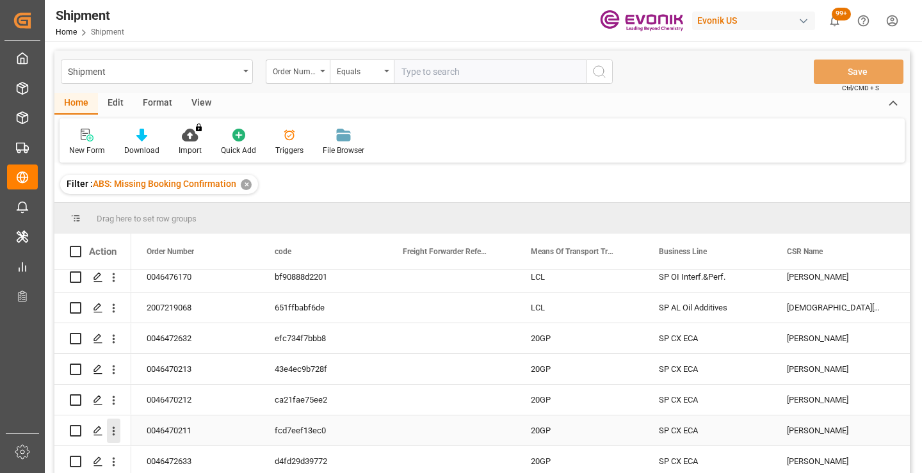
click at [114, 427] on icon "open menu" at bounding box center [114, 431] width 3 height 9
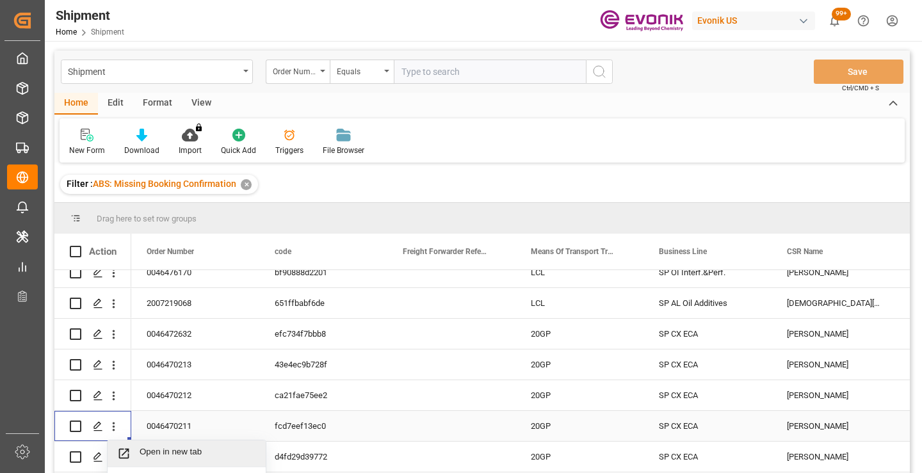
click at [192, 448] on span "Open in new tab" at bounding box center [198, 453] width 117 height 13
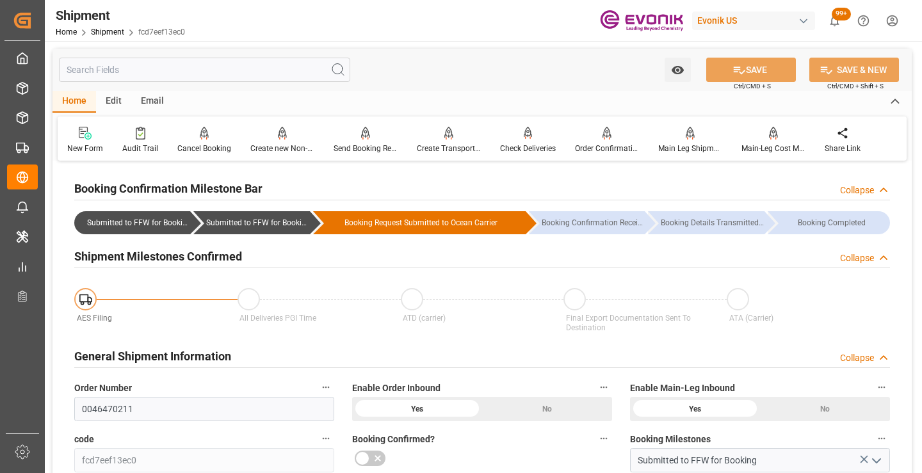
click at [468, 93] on div "Home Edit Email" at bounding box center [482, 102] width 859 height 22
